Goal: Task Accomplishment & Management: Manage account settings

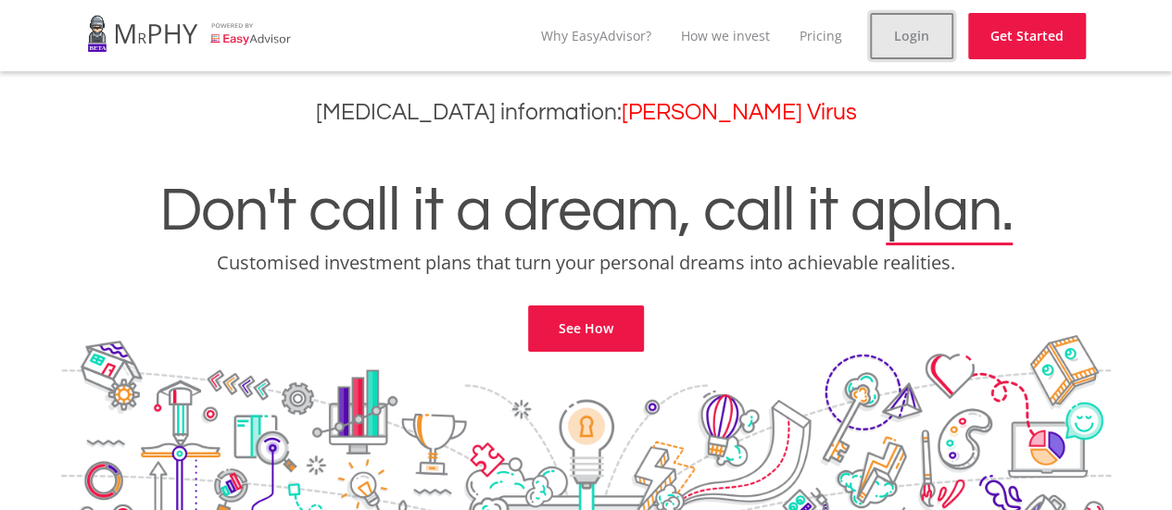
click at [932, 45] on link "Login" at bounding box center [911, 36] width 83 height 46
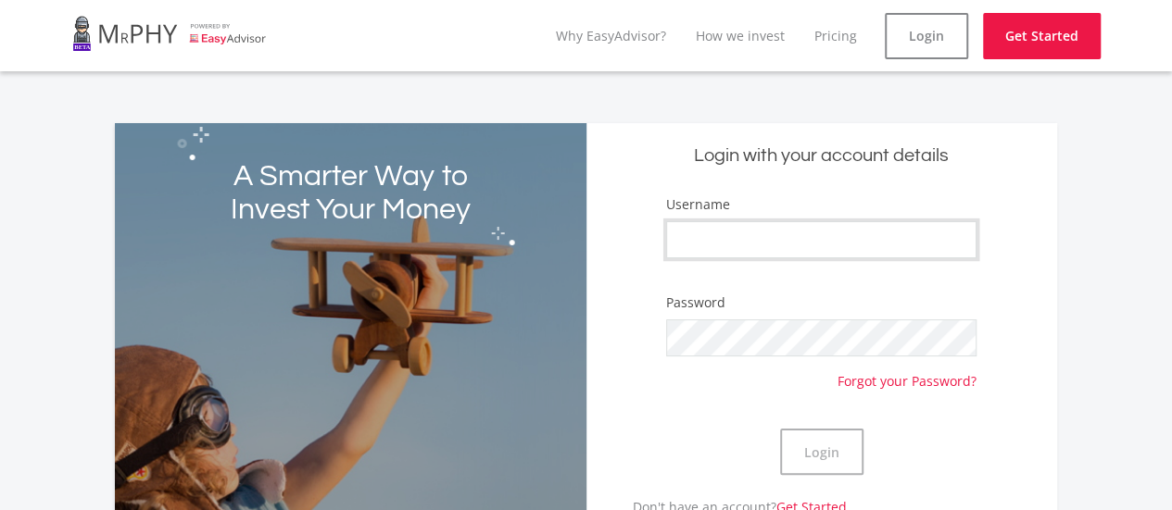
click at [796, 232] on input "Username" at bounding box center [821, 239] width 310 height 37
click at [707, 239] on input "Username" at bounding box center [821, 239] width 310 height 37
type input "ronpipes"
click at [817, 463] on button "Login" at bounding box center [821, 452] width 83 height 46
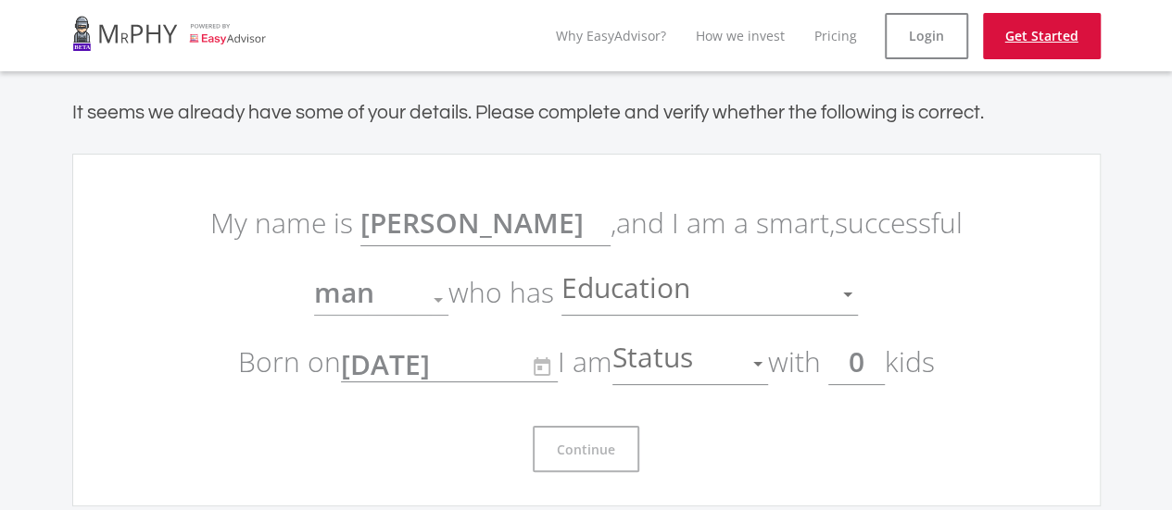
click at [1009, 41] on link "Get Started" at bounding box center [1042, 36] width 118 height 46
